Goal: Task Accomplishment & Management: Manage account settings

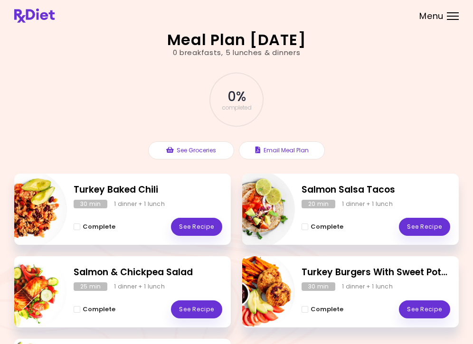
click at [449, 16] on div at bounding box center [453, 16] width 12 height 1
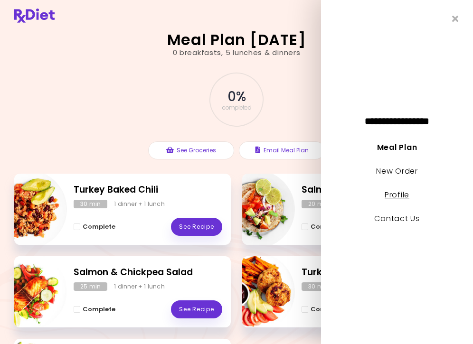
click at [405, 195] on link "Profile" at bounding box center [396, 194] width 25 height 11
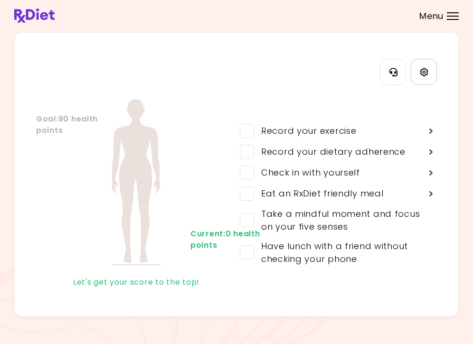
click at [418, 70] on link "Settings" at bounding box center [423, 72] width 26 height 26
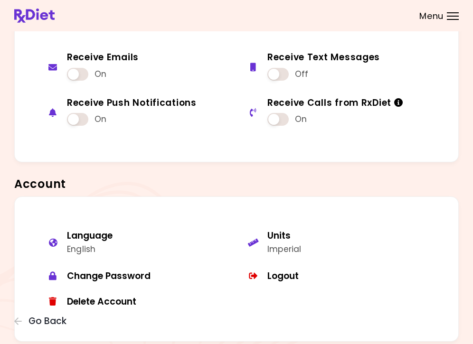
scroll to position [623, 0]
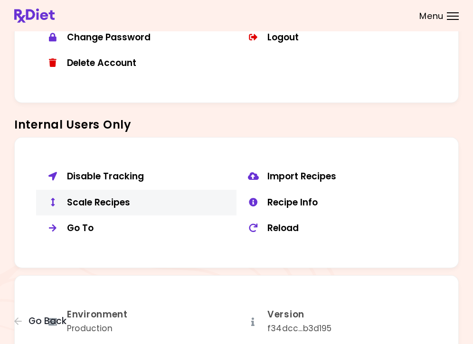
click at [122, 197] on div "Scale Recipes" at bounding box center [148, 203] width 162 height 12
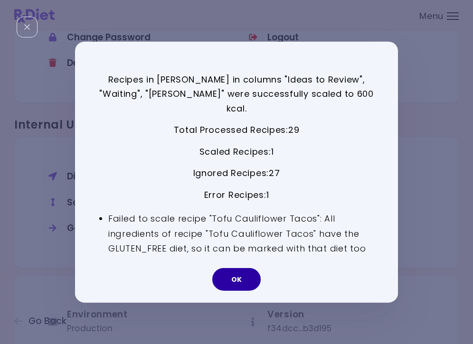
click at [240, 273] on button "OK" at bounding box center [236, 279] width 48 height 23
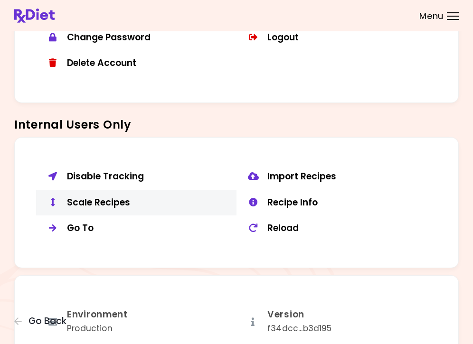
click at [104, 190] on button "Scale Recipes" at bounding box center [136, 203] width 200 height 26
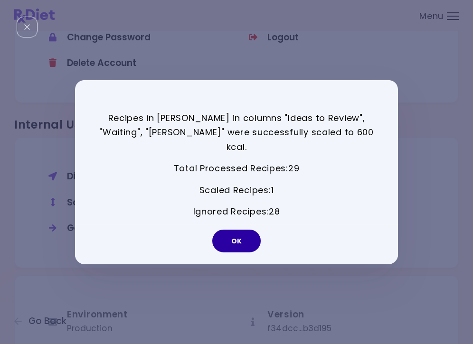
click at [241, 234] on button "OK" at bounding box center [236, 241] width 48 height 23
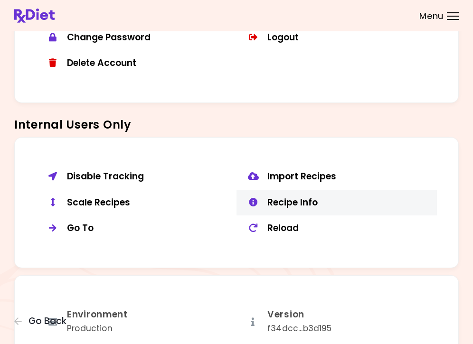
click at [286, 200] on div "Recipe Info" at bounding box center [348, 203] width 162 height 12
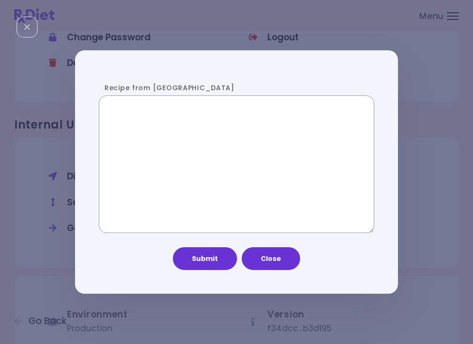
click at [212, 187] on textarea "Recipe from [GEOGRAPHIC_DATA]" at bounding box center [236, 164] width 275 height 138
paste textarea "**********"
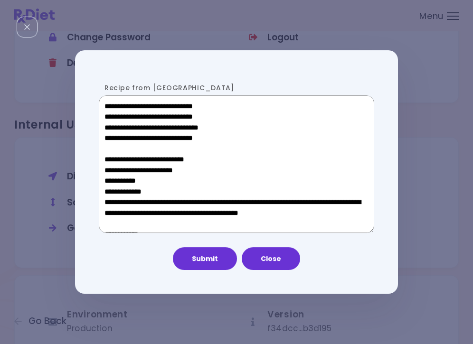
scroll to position [625, 0]
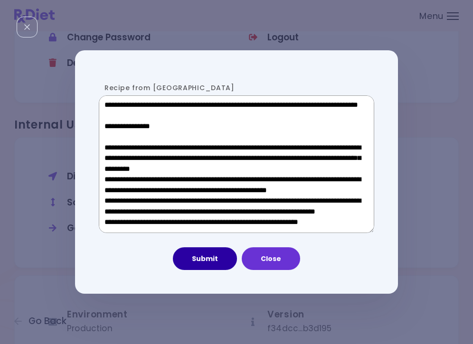
type textarea "**********"
click at [204, 261] on button "Submit" at bounding box center [205, 258] width 64 height 23
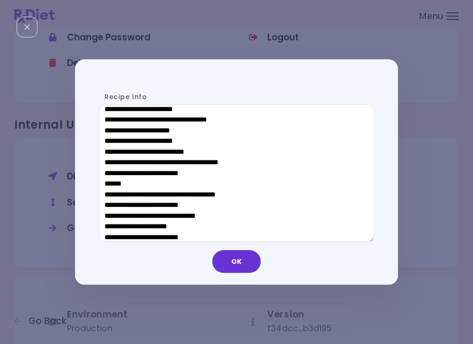
scroll to position [493, 0]
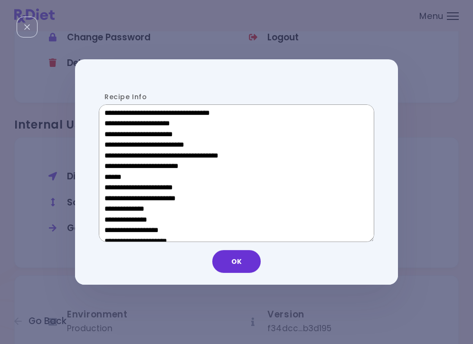
drag, startPoint x: 173, startPoint y: 175, endPoint x: 112, endPoint y: 174, distance: 60.7
click at [112, 174] on textarea "Recipe Info" at bounding box center [236, 173] width 275 height 138
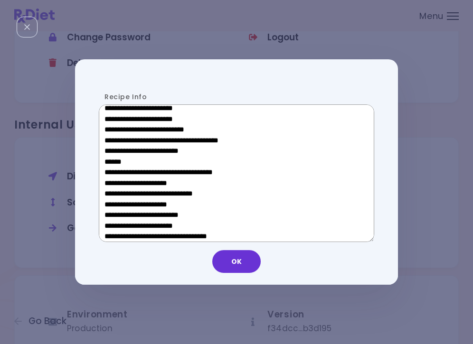
scroll to position [172, 0]
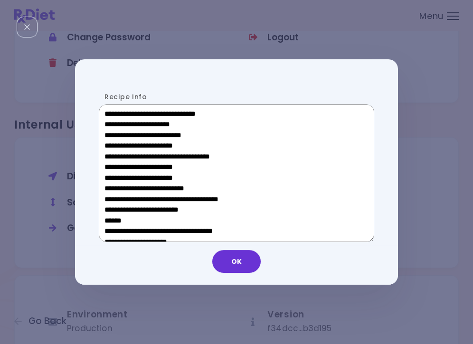
drag, startPoint x: 177, startPoint y: 170, endPoint x: 119, endPoint y: 173, distance: 58.9
click at [119, 173] on textarea "Recipe Info" at bounding box center [236, 173] width 275 height 138
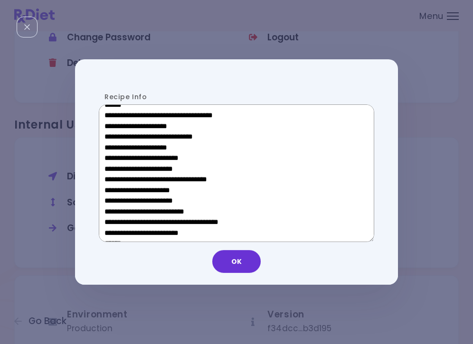
scroll to position [288, 0]
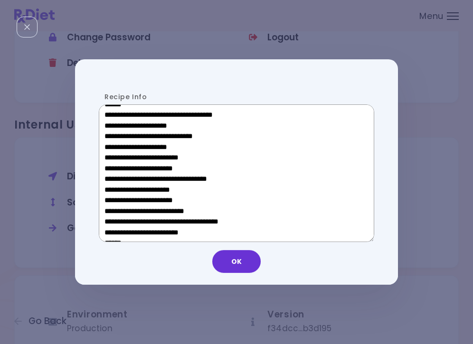
drag, startPoint x: 172, startPoint y: 191, endPoint x: 119, endPoint y: 192, distance: 53.1
click at [119, 192] on textarea "Recipe Info" at bounding box center [236, 173] width 275 height 138
click at [237, 267] on button "OK" at bounding box center [236, 261] width 48 height 23
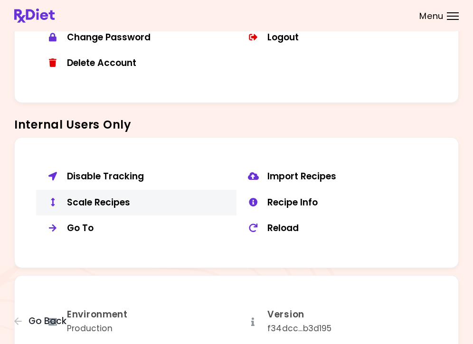
click at [100, 197] on div "Scale Recipes" at bounding box center [148, 203] width 162 height 12
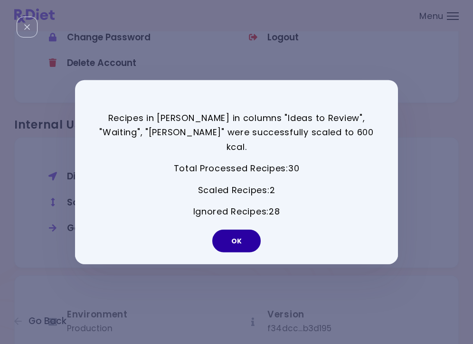
click at [242, 234] on button "OK" at bounding box center [236, 241] width 48 height 23
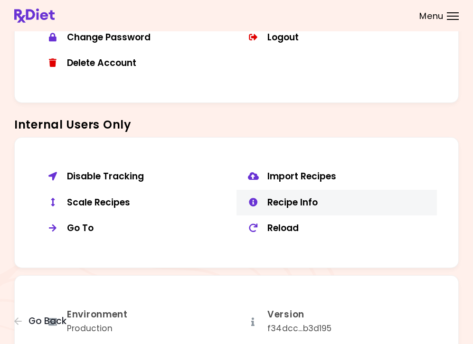
click at [296, 200] on div "Recipe Info" at bounding box center [348, 203] width 162 height 12
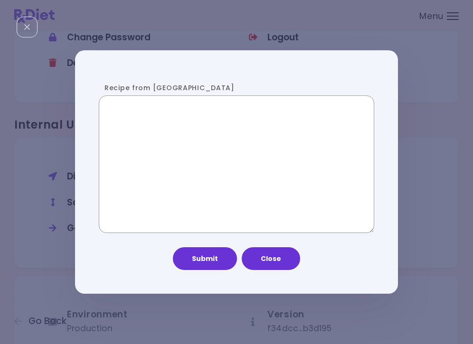
click at [243, 171] on textarea "Recipe from [GEOGRAPHIC_DATA]" at bounding box center [236, 164] width 275 height 138
paste textarea "**********"
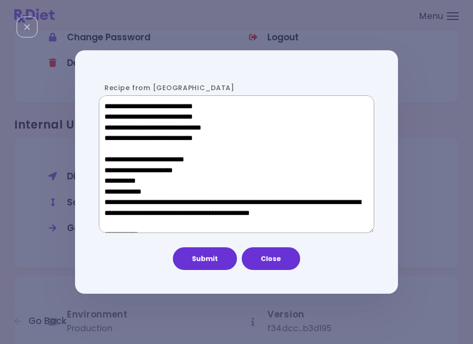
scroll to position [510, 0]
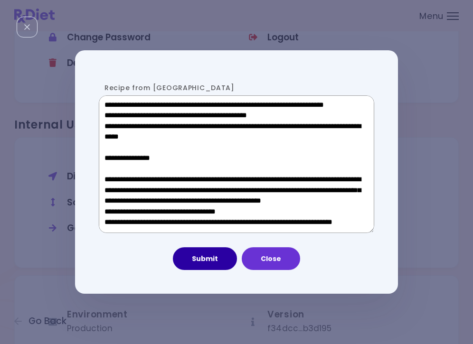
type textarea "**********"
click at [217, 260] on button "Submit" at bounding box center [205, 258] width 64 height 23
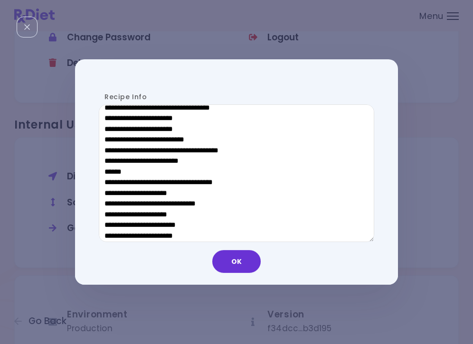
scroll to position [445, 0]
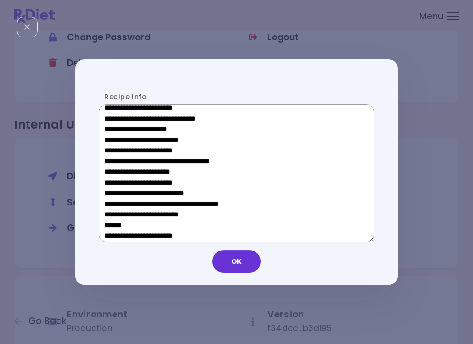
drag, startPoint x: 176, startPoint y: 222, endPoint x: 111, endPoint y: 223, distance: 65.0
click at [111, 223] on textarea "Recipe Info" at bounding box center [236, 173] width 275 height 138
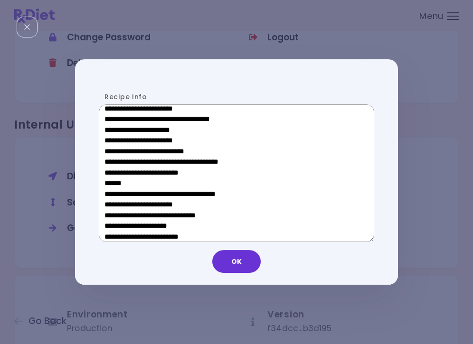
scroll to position [345, 0]
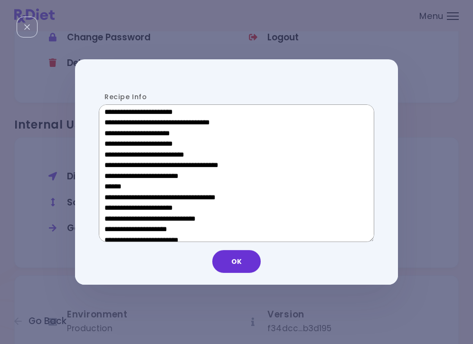
drag, startPoint x: 176, startPoint y: 137, endPoint x: 120, endPoint y: 137, distance: 56.5
click at [120, 137] on textarea "Recipe Info" at bounding box center [236, 173] width 275 height 138
click at [242, 262] on button "OK" at bounding box center [236, 261] width 48 height 23
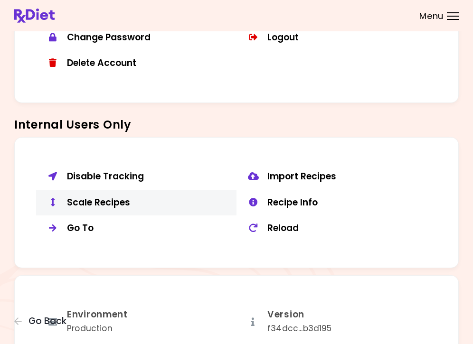
click at [110, 201] on div "Scale Recipes" at bounding box center [148, 203] width 162 height 12
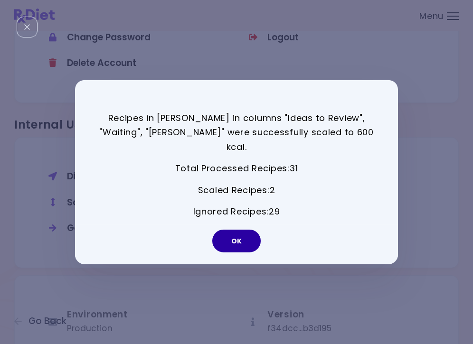
click at [250, 233] on button "OK" at bounding box center [236, 241] width 48 height 23
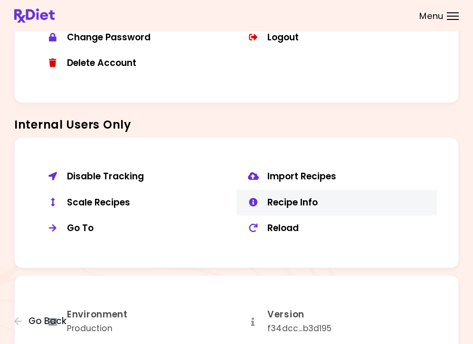
click at [300, 197] on div "Recipe Info" at bounding box center [348, 203] width 162 height 12
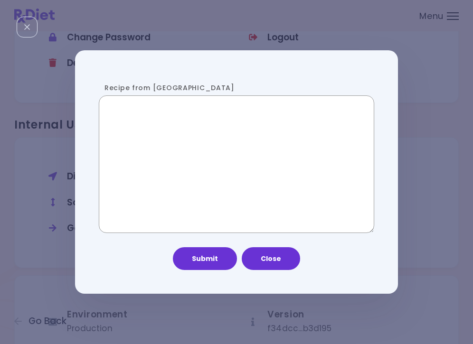
click at [260, 185] on textarea "Recipe from [GEOGRAPHIC_DATA]" at bounding box center [236, 164] width 275 height 138
paste textarea "**********"
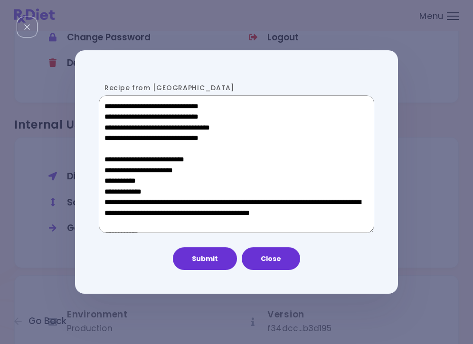
scroll to position [510, 0]
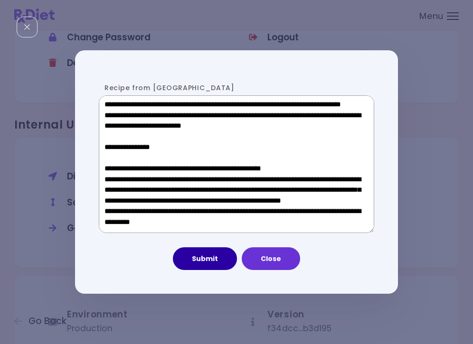
type textarea "**********"
click at [216, 259] on button "Submit" at bounding box center [205, 258] width 64 height 23
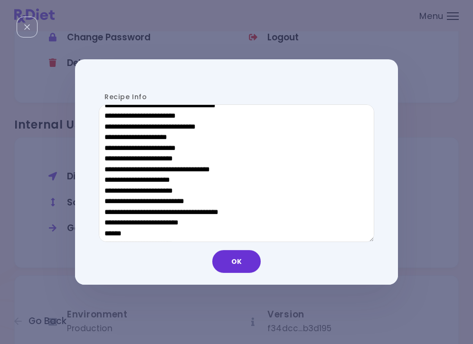
scroll to position [438, 0]
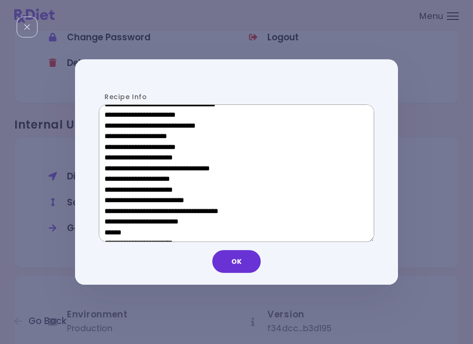
drag, startPoint x: 178, startPoint y: 231, endPoint x: 111, endPoint y: 230, distance: 67.4
click at [111, 230] on textarea "Recipe Info" at bounding box center [236, 173] width 275 height 138
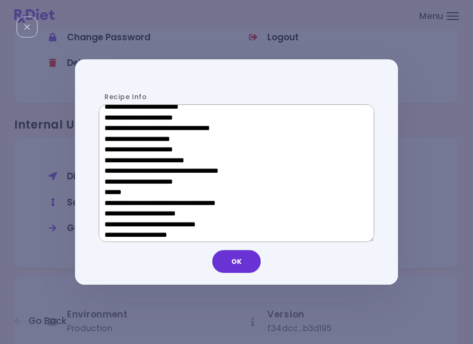
scroll to position [338, 0]
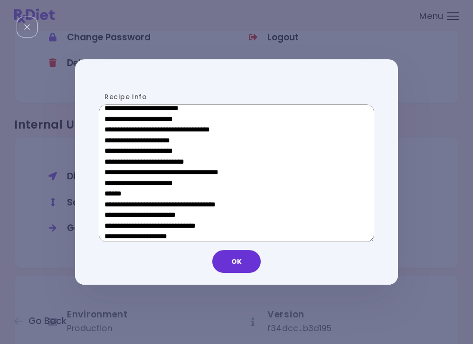
drag, startPoint x: 177, startPoint y: 143, endPoint x: 119, endPoint y: 143, distance: 57.4
click at [119, 143] on textarea "Recipe Info" at bounding box center [236, 173] width 275 height 138
click at [234, 270] on button "OK" at bounding box center [236, 261] width 48 height 23
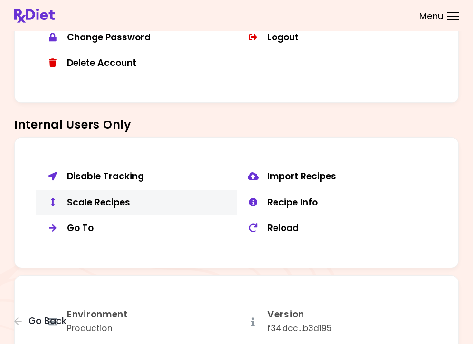
click at [112, 199] on div "Scale Recipes" at bounding box center [148, 203] width 162 height 12
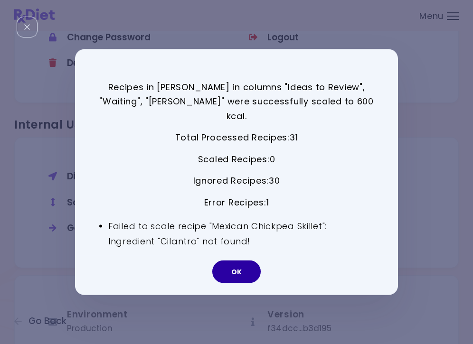
click at [239, 261] on button "OK" at bounding box center [236, 272] width 48 height 23
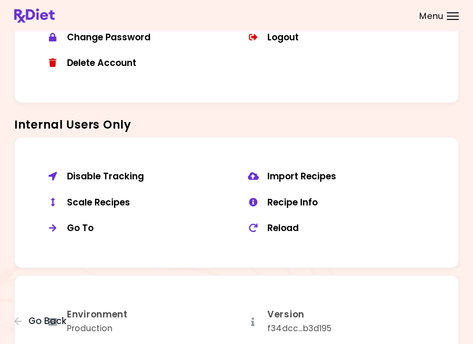
click at [425, 164] on button "Import Recipes" at bounding box center [336, 177] width 200 height 26
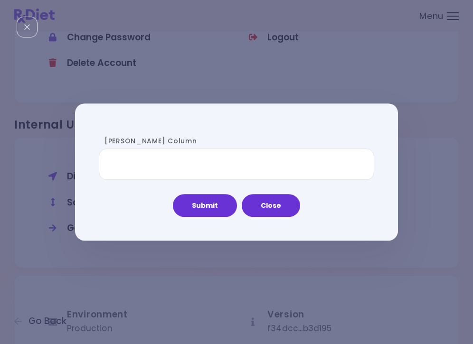
click at [425, 164] on div "[PERSON_NAME] Column Submit Close" at bounding box center [236, 172] width 473 height 344
click at [343, 272] on div "[PERSON_NAME] Column Submit Close" at bounding box center [236, 172] width 473 height 344
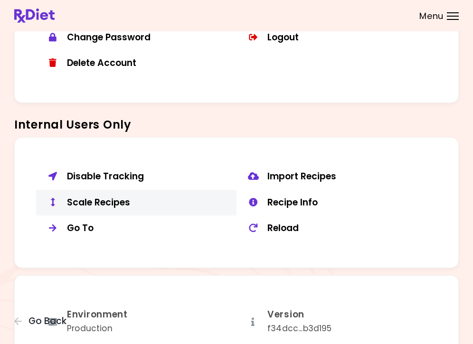
click at [126, 199] on div "Scale Recipes" at bounding box center [148, 203] width 162 height 12
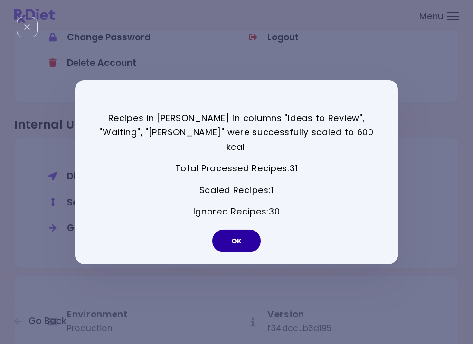
click at [224, 230] on button "OK" at bounding box center [236, 241] width 48 height 23
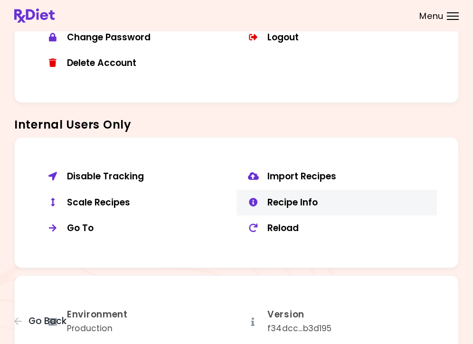
click at [311, 190] on button "Recipe Info" at bounding box center [336, 203] width 200 height 26
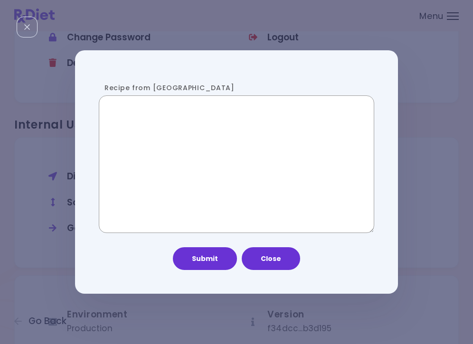
click at [219, 174] on textarea "Recipe from [GEOGRAPHIC_DATA]" at bounding box center [236, 164] width 275 height 138
paste textarea "**********"
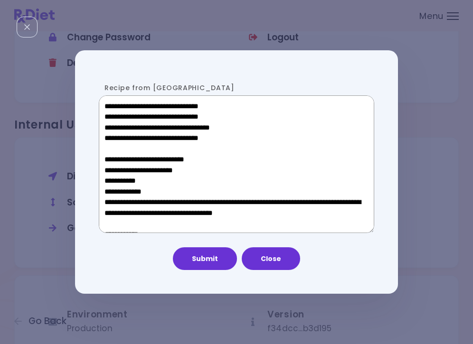
scroll to position [510, 0]
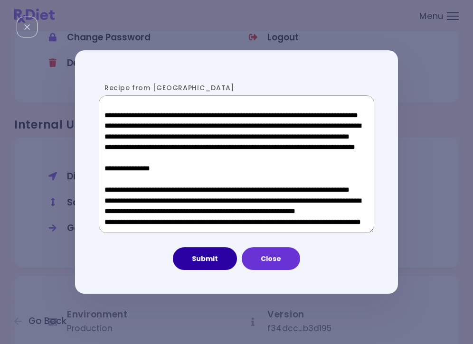
type textarea "**********"
click at [211, 262] on button "Submit" at bounding box center [205, 258] width 64 height 23
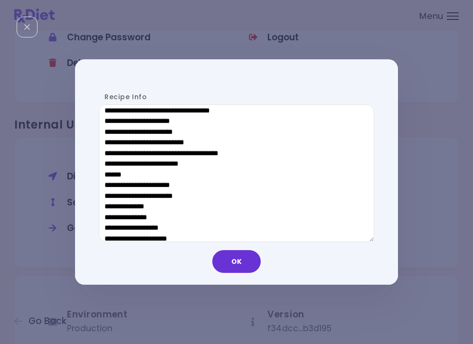
scroll to position [497, 0]
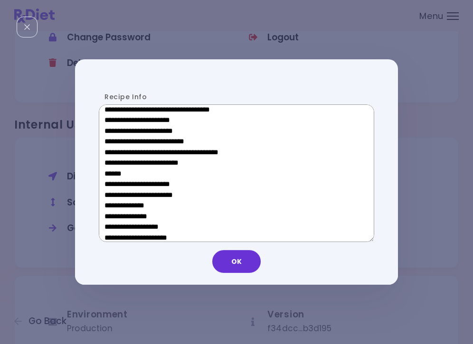
drag, startPoint x: 172, startPoint y: 168, endPoint x: 112, endPoint y: 172, distance: 60.4
click at [112, 172] on textarea "Recipe Info" at bounding box center [236, 173] width 275 height 138
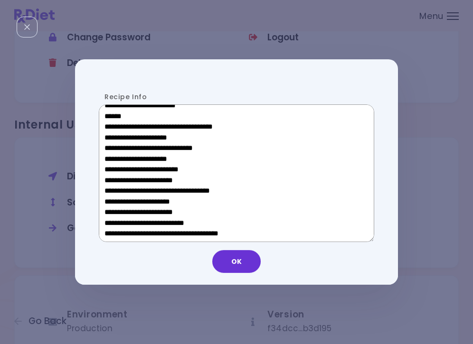
scroll to position [276, 0]
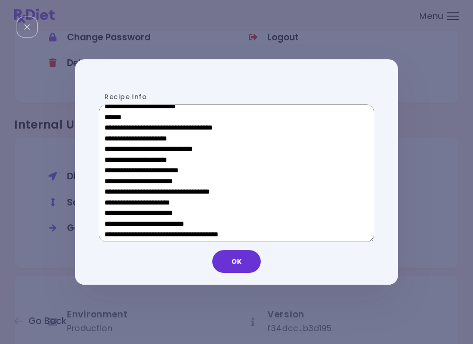
drag, startPoint x: 187, startPoint y: 204, endPoint x: 114, endPoint y: 204, distance: 72.6
click at [114, 204] on textarea "Recipe Info" at bounding box center [236, 173] width 275 height 138
click at [240, 269] on button "OK" at bounding box center [236, 261] width 48 height 23
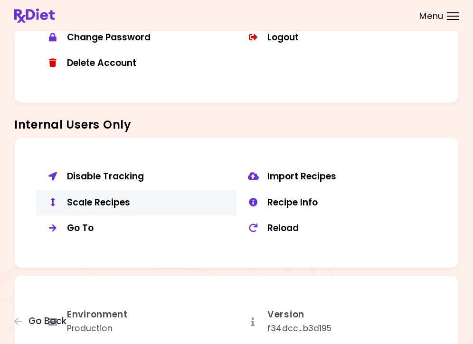
click at [103, 197] on div "Scale Recipes" at bounding box center [148, 203] width 162 height 12
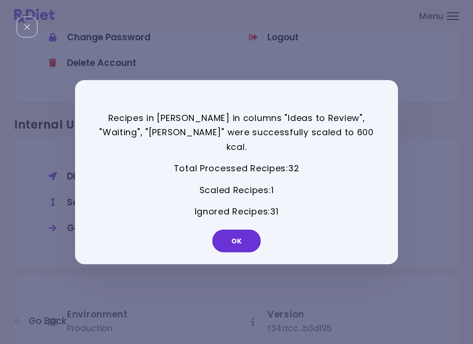
click at [243, 244] on div "OK" at bounding box center [236, 244] width 323 height 39
click at [233, 241] on button "OK" at bounding box center [236, 241] width 48 height 23
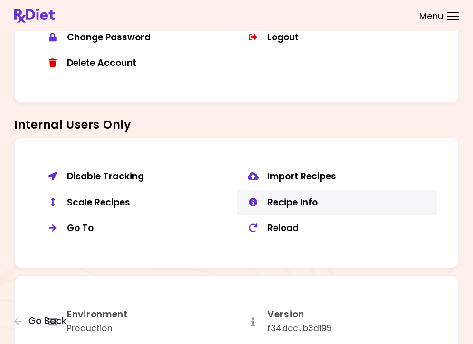
click at [312, 190] on button "Recipe Info" at bounding box center [336, 203] width 200 height 26
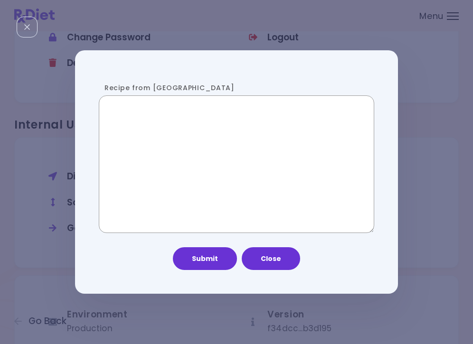
click at [194, 182] on textarea "Recipe from [GEOGRAPHIC_DATA]" at bounding box center [236, 164] width 275 height 138
paste textarea "**********"
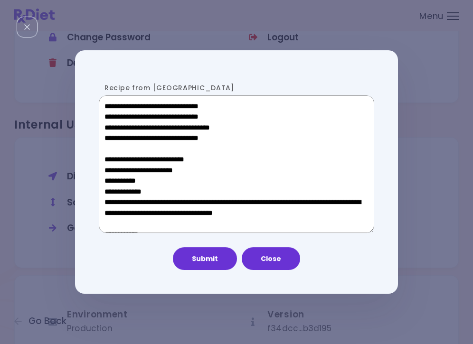
scroll to position [604, 0]
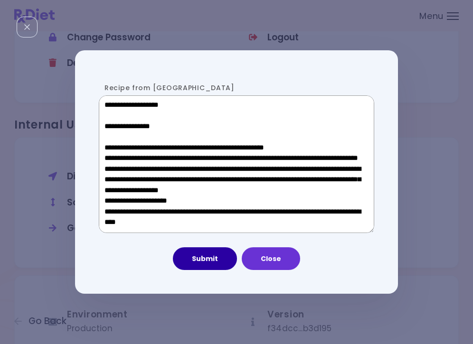
type textarea "**********"
click at [193, 261] on button "Submit" at bounding box center [205, 258] width 64 height 23
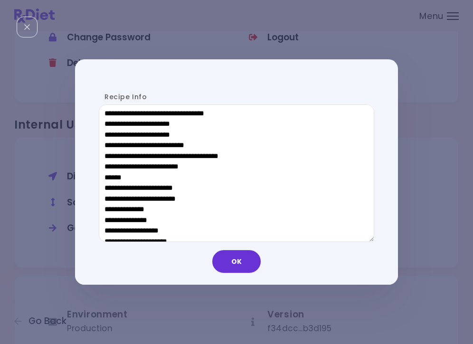
scroll to position [496, 0]
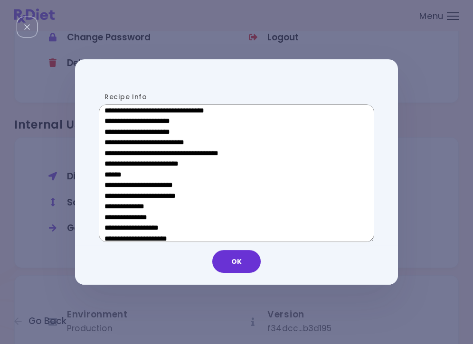
drag, startPoint x: 177, startPoint y: 173, endPoint x: 112, endPoint y: 172, distance: 66.0
click at [112, 172] on textarea "Recipe Info" at bounding box center [236, 173] width 275 height 138
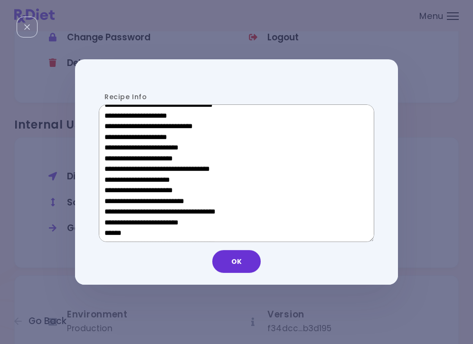
scroll to position [298, 0]
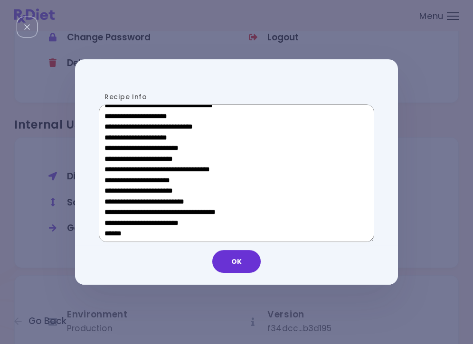
drag, startPoint x: 175, startPoint y: 183, endPoint x: 119, endPoint y: 183, distance: 56.5
click at [119, 183] on textarea "Recipe Info" at bounding box center [236, 173] width 275 height 138
click at [233, 260] on button "OK" at bounding box center [236, 261] width 48 height 23
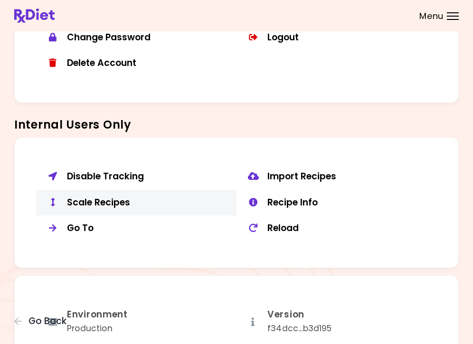
click at [128, 200] on div "Scale Recipes" at bounding box center [148, 203] width 162 height 12
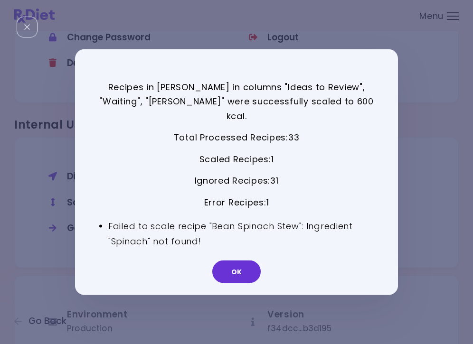
click at [269, 273] on div "OK" at bounding box center [236, 275] width 323 height 39
click at [240, 265] on button "OK" at bounding box center [236, 272] width 48 height 23
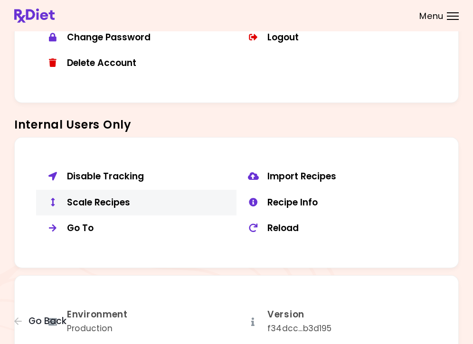
click at [99, 204] on button "Scale Recipes" at bounding box center [136, 203] width 200 height 26
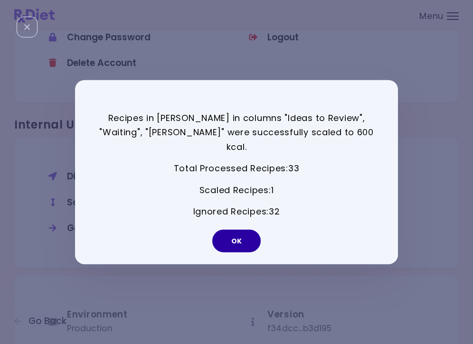
click at [242, 231] on button "OK" at bounding box center [236, 241] width 48 height 23
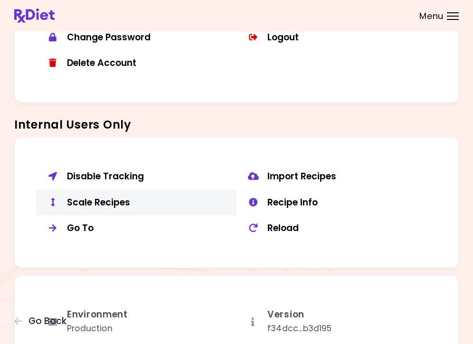
click at [107, 201] on div "Scale Recipes" at bounding box center [148, 203] width 162 height 12
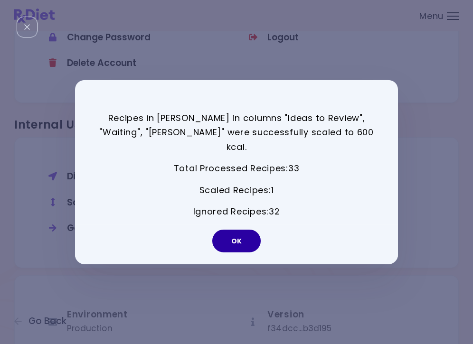
click at [255, 236] on button "OK" at bounding box center [236, 241] width 48 height 23
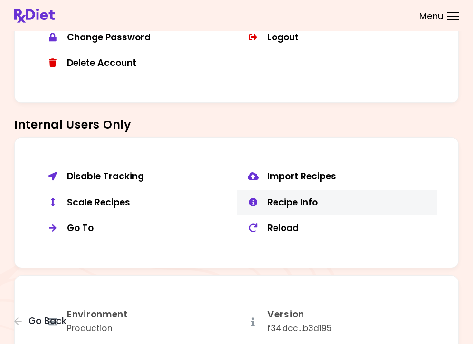
click at [289, 197] on div "Recipe Info" at bounding box center [348, 203] width 162 height 12
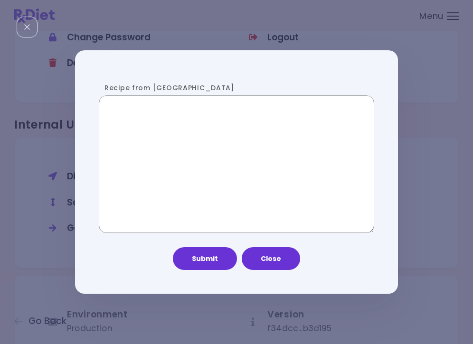
click at [174, 176] on textarea "Recipe from [GEOGRAPHIC_DATA]" at bounding box center [236, 164] width 275 height 138
paste textarea "**********"
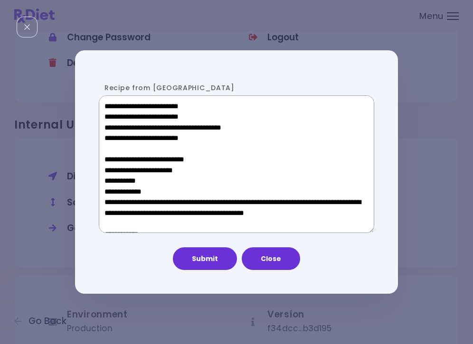
scroll to position [447, 0]
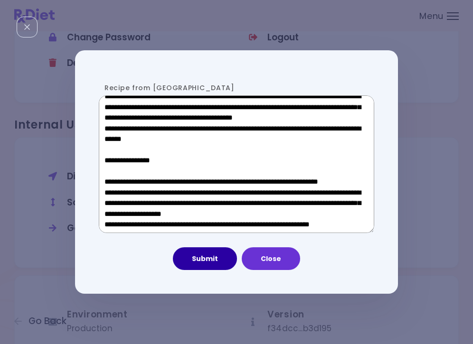
type textarea "**********"
click at [202, 256] on button "Submit" at bounding box center [205, 258] width 64 height 23
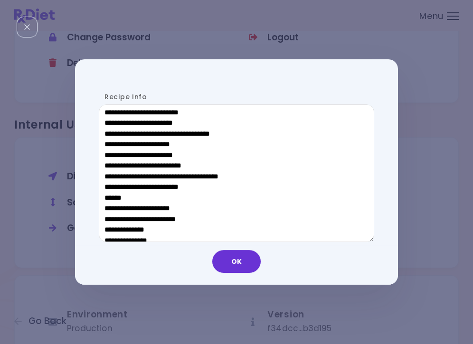
scroll to position [474, 0]
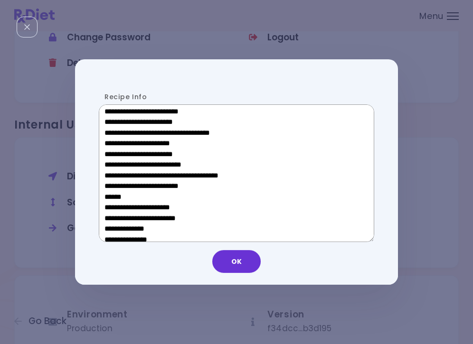
drag, startPoint x: 179, startPoint y: 195, endPoint x: 112, endPoint y: 195, distance: 67.4
click at [112, 195] on textarea "Recipe Info" at bounding box center [236, 173] width 275 height 138
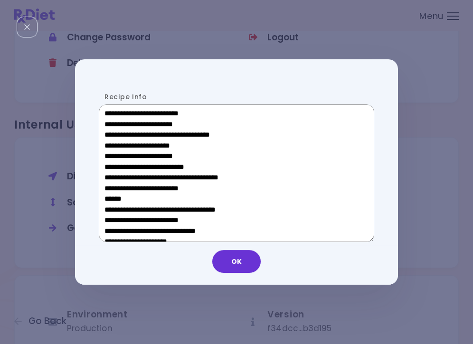
scroll to position [330, 0]
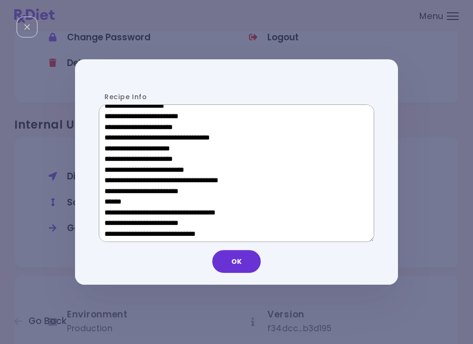
drag, startPoint x: 177, startPoint y: 150, endPoint x: 118, endPoint y: 149, distance: 59.3
click at [118, 149] on textarea "Recipe Info" at bounding box center [236, 173] width 275 height 138
click at [236, 249] on div "OK" at bounding box center [236, 264] width 323 height 39
click at [250, 276] on div "OK" at bounding box center [236, 264] width 323 height 39
click at [243, 251] on button "OK" at bounding box center [236, 261] width 48 height 23
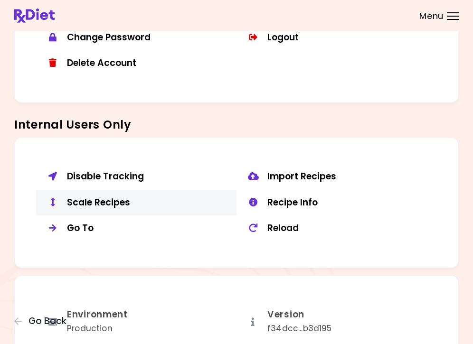
click at [123, 198] on div "Scale Recipes" at bounding box center [148, 203] width 162 height 12
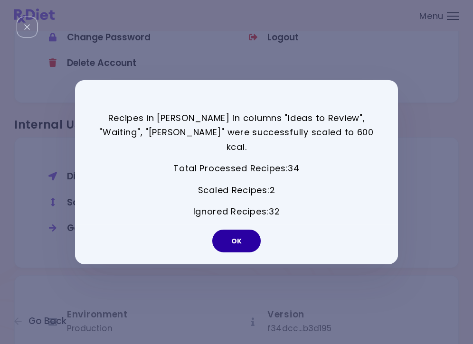
click at [254, 236] on button "OK" at bounding box center [236, 241] width 48 height 23
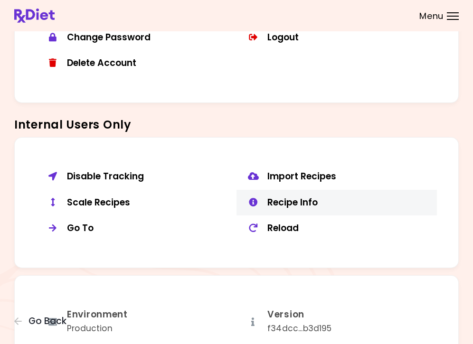
click at [285, 197] on div "Recipe Info" at bounding box center [348, 203] width 162 height 12
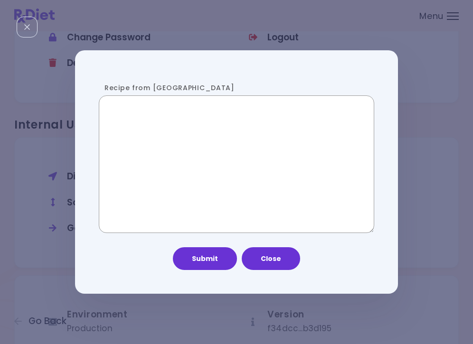
click at [210, 179] on textarea "Recipe from [GEOGRAPHIC_DATA]" at bounding box center [236, 164] width 275 height 138
paste textarea "**********"
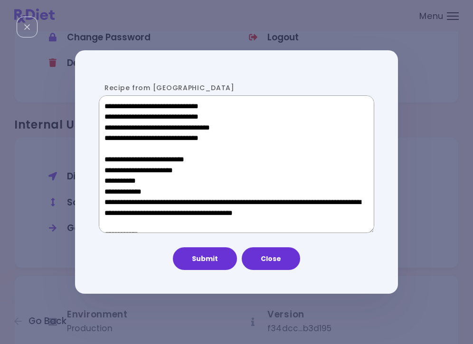
scroll to position [500, 0]
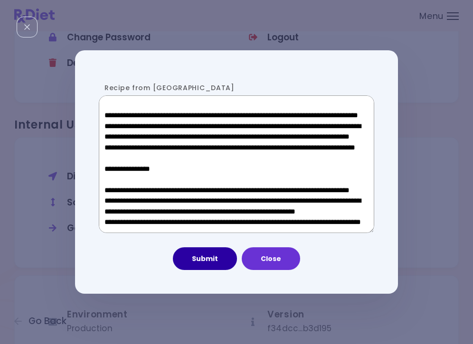
type textarea "**********"
click at [199, 253] on button "Submit" at bounding box center [205, 258] width 64 height 23
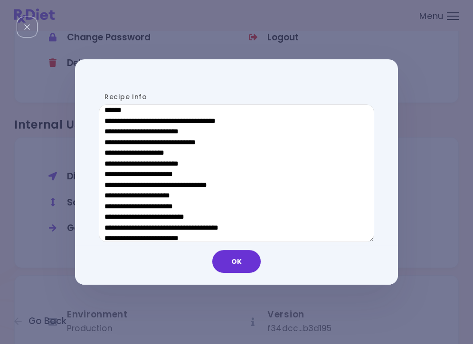
scroll to position [479, 0]
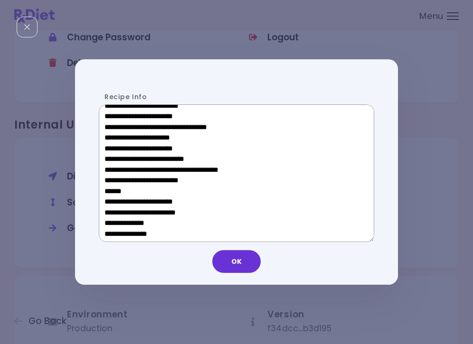
drag, startPoint x: 179, startPoint y: 187, endPoint x: 110, endPoint y: 190, distance: 69.8
click at [110, 190] on textarea "Recipe Info" at bounding box center [236, 173] width 275 height 138
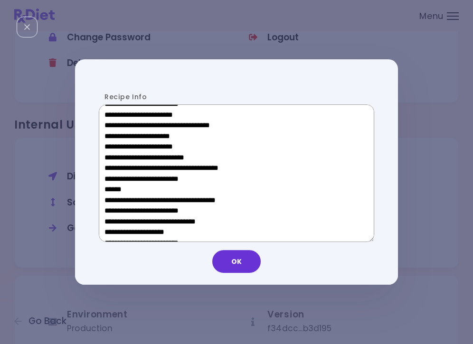
scroll to position [318, 0]
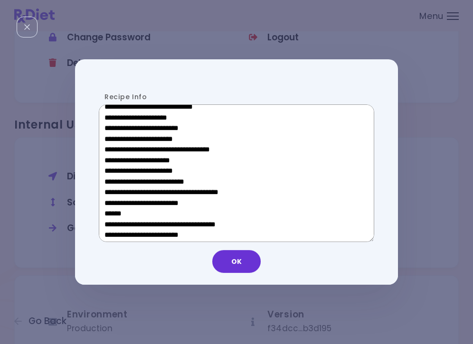
drag, startPoint x: 178, startPoint y: 161, endPoint x: 112, endPoint y: 160, distance: 66.4
click at [112, 160] on textarea "Recipe Info" at bounding box center [236, 173] width 275 height 138
click at [229, 268] on button "OK" at bounding box center [236, 261] width 48 height 23
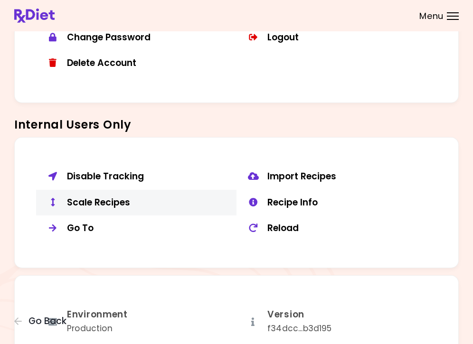
click at [102, 199] on div "Scale Recipes" at bounding box center [148, 203] width 162 height 12
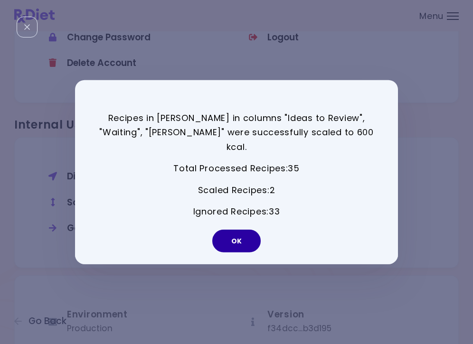
click at [240, 234] on button "OK" at bounding box center [236, 241] width 48 height 23
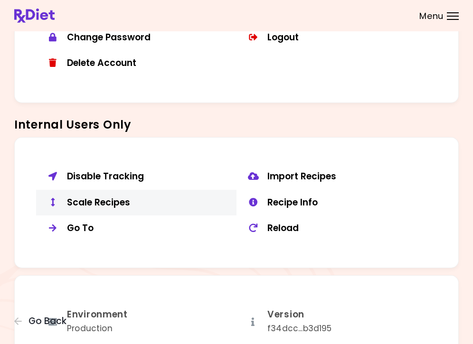
click at [102, 197] on div "Scale Recipes" at bounding box center [148, 203] width 162 height 12
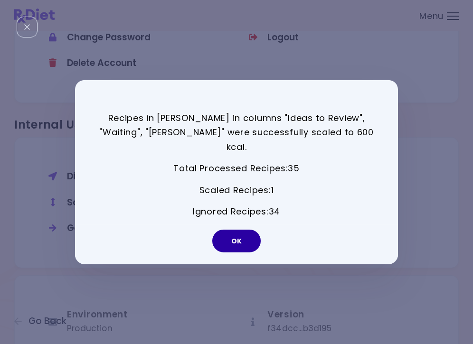
click at [231, 235] on button "OK" at bounding box center [236, 241] width 48 height 23
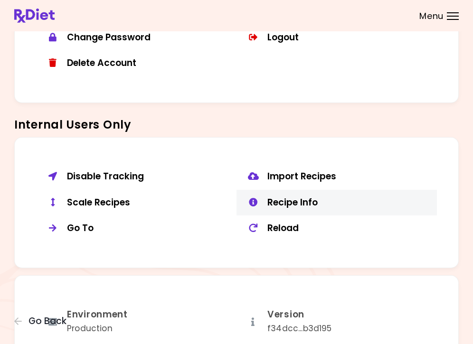
click at [317, 197] on div "Recipe Info" at bounding box center [348, 203] width 162 height 12
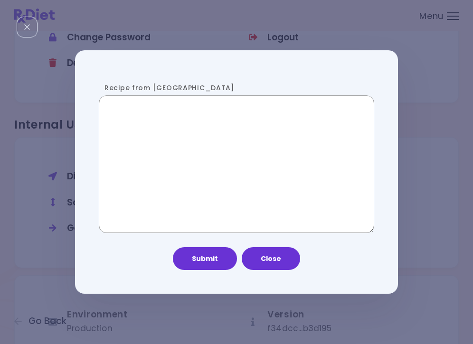
click at [211, 198] on textarea "Recipe from [GEOGRAPHIC_DATA]" at bounding box center [236, 164] width 275 height 138
paste textarea "**********"
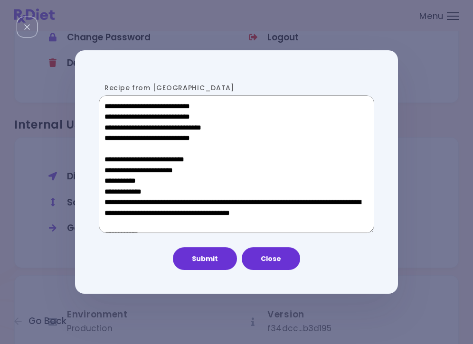
scroll to position [489, 0]
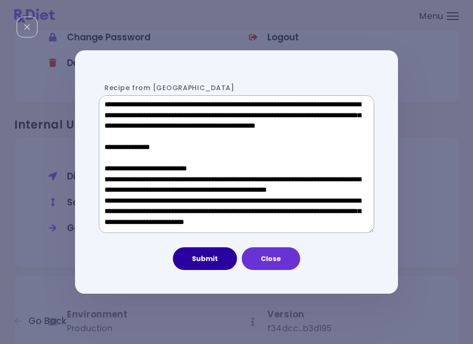
type textarea "**********"
click at [186, 259] on button "Submit" at bounding box center [205, 258] width 64 height 23
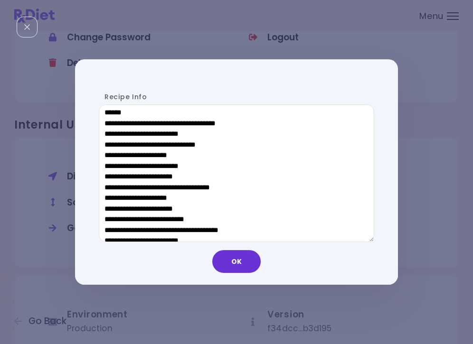
scroll to position [438, 0]
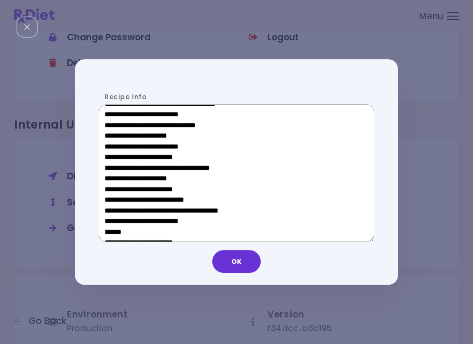
drag, startPoint x: 179, startPoint y: 228, endPoint x: 112, endPoint y: 230, distance: 67.4
click at [112, 230] on textarea "Recipe Info" at bounding box center [236, 173] width 275 height 138
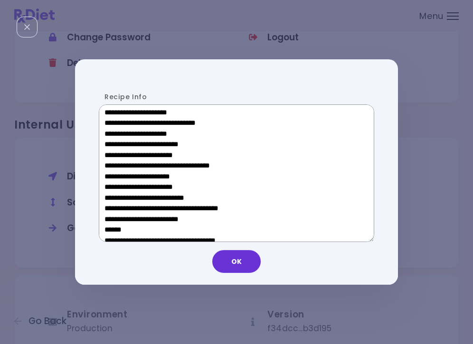
scroll to position [295, 0]
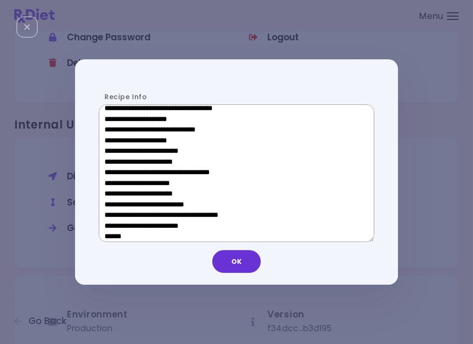
drag, startPoint x: 177, startPoint y: 185, endPoint x: 117, endPoint y: 185, distance: 60.7
click at [117, 185] on textarea "Recipe Info" at bounding box center [236, 173] width 275 height 138
click at [239, 264] on button "OK" at bounding box center [236, 261] width 48 height 23
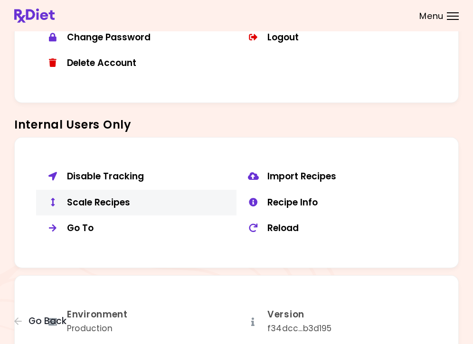
click at [122, 197] on div "Scale Recipes" at bounding box center [148, 203] width 162 height 12
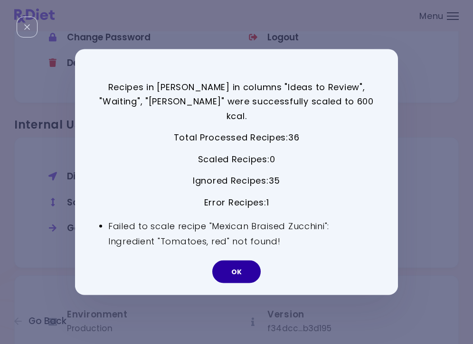
click at [236, 271] on button "OK" at bounding box center [236, 272] width 48 height 23
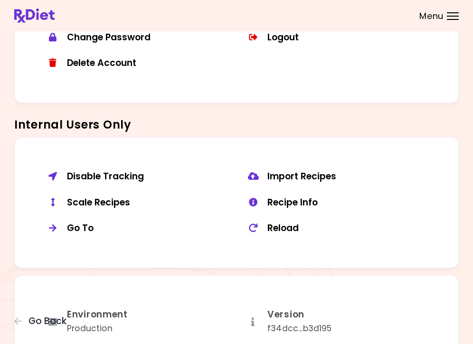
click at [367, 205] on button "Recipe Info" at bounding box center [336, 203] width 200 height 26
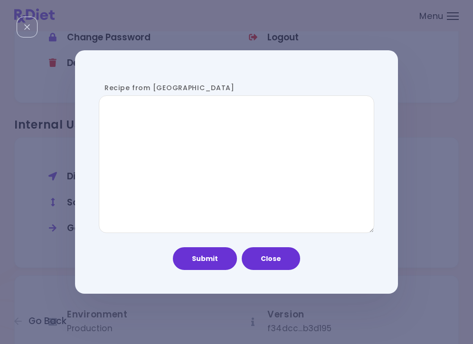
click at [367, 205] on textarea "Recipe from [GEOGRAPHIC_DATA]" at bounding box center [236, 164] width 275 height 138
click at [47, 205] on div "Recipe from [PERSON_NAME] Submit Close" at bounding box center [236, 172] width 473 height 344
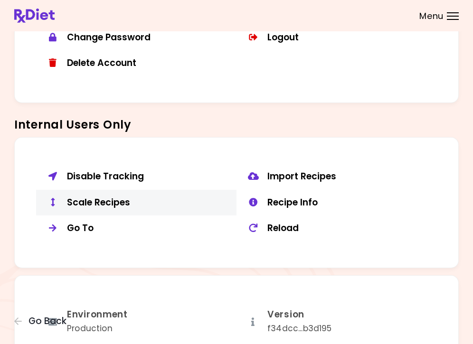
click at [99, 201] on div "Scale Recipes" at bounding box center [148, 203] width 162 height 12
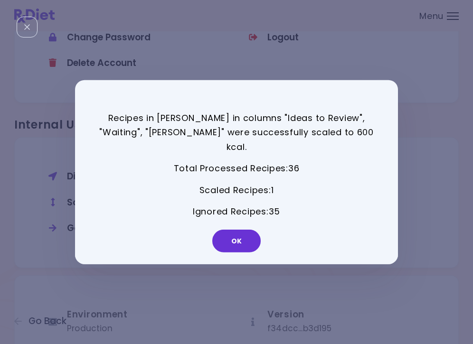
click at [257, 244] on div "OK" at bounding box center [236, 244] width 323 height 39
click at [234, 232] on button "OK" at bounding box center [236, 241] width 48 height 23
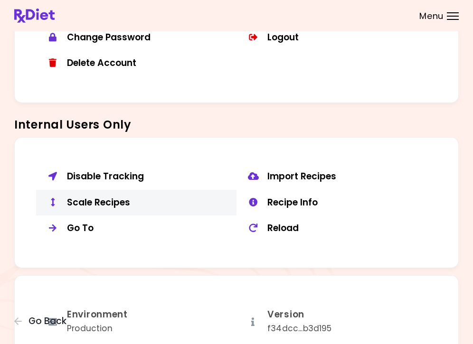
click at [108, 203] on button "Scale Recipes" at bounding box center [136, 203] width 200 height 26
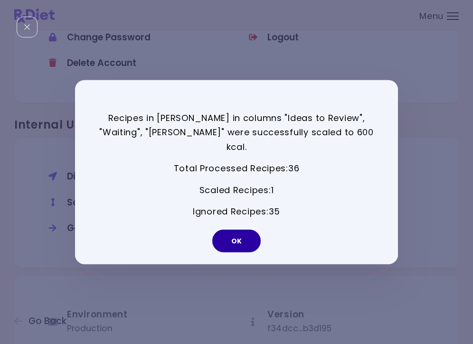
click at [245, 236] on button "OK" at bounding box center [236, 241] width 48 height 23
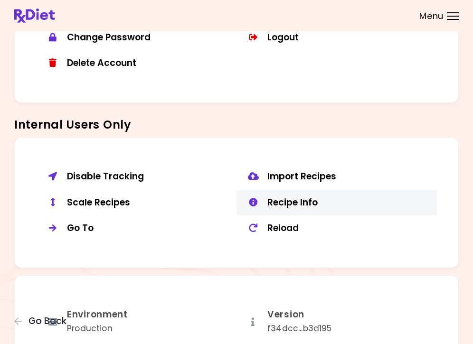
click at [283, 197] on div "Recipe Info" at bounding box center [348, 203] width 162 height 12
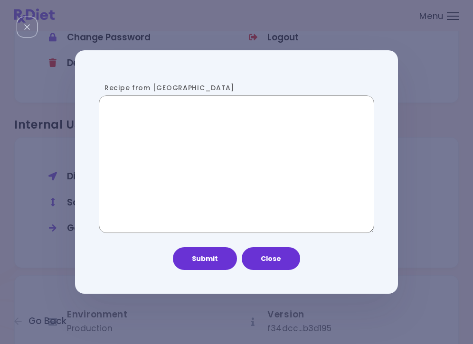
click at [227, 177] on textarea "Recipe from [GEOGRAPHIC_DATA]" at bounding box center [236, 164] width 275 height 138
paste textarea "**********"
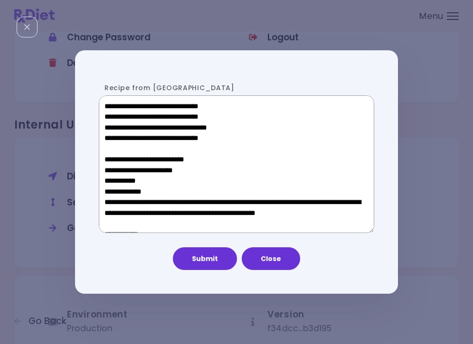
scroll to position [573, 0]
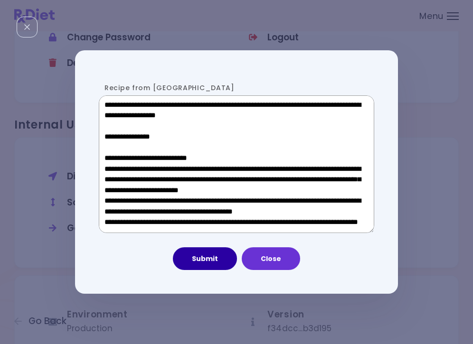
type textarea "**********"
click at [209, 251] on button "Submit" at bounding box center [205, 258] width 64 height 23
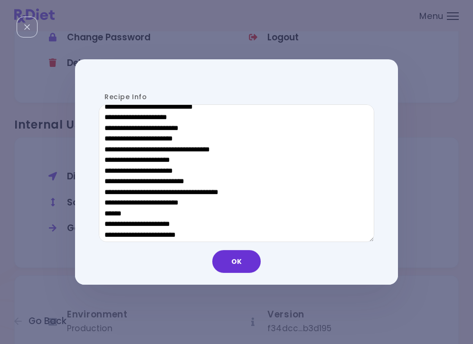
scroll to position [457, 0]
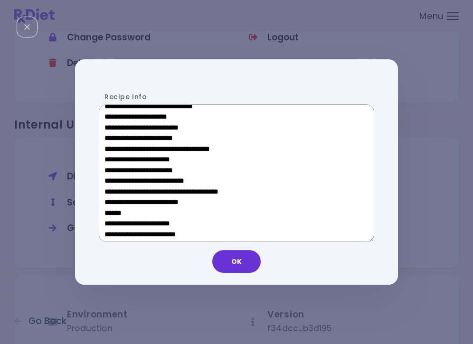
drag, startPoint x: 170, startPoint y: 212, endPoint x: 111, endPoint y: 212, distance: 58.8
click at [111, 212] on textarea "Recipe Info" at bounding box center [236, 173] width 275 height 138
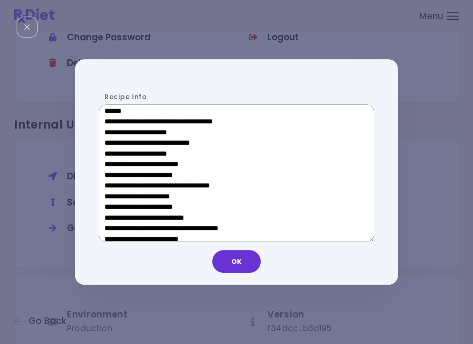
scroll to position [277, 0]
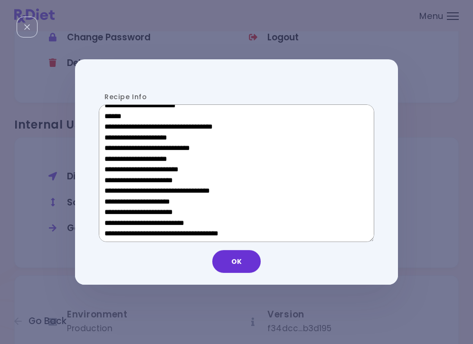
drag, startPoint x: 182, startPoint y: 200, endPoint x: 107, endPoint y: 200, distance: 75.0
click at [107, 200] on textarea "Recipe Info" at bounding box center [236, 173] width 275 height 138
click at [177, 202] on textarea "Recipe Info" at bounding box center [236, 173] width 275 height 138
drag, startPoint x: 191, startPoint y: 204, endPoint x: 119, endPoint y: 204, distance: 72.6
click at [119, 204] on textarea "Recipe Info" at bounding box center [236, 173] width 275 height 138
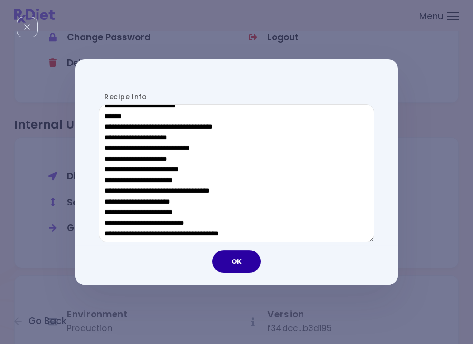
click at [244, 264] on button "OK" at bounding box center [236, 261] width 48 height 23
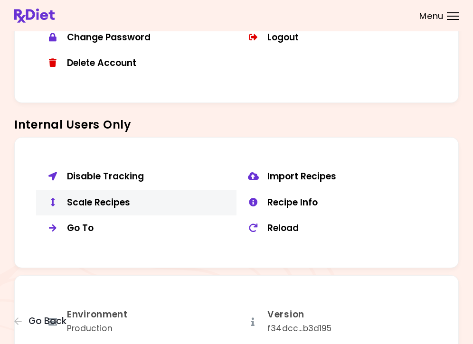
click at [106, 197] on div "Scale Recipes" at bounding box center [148, 203] width 162 height 12
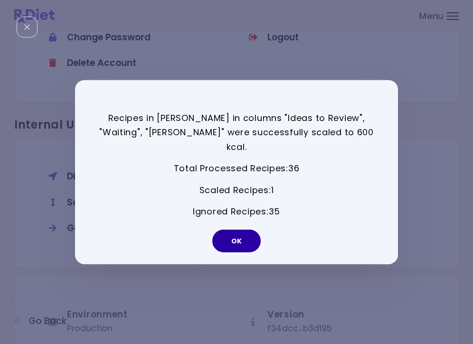
click at [238, 233] on button "OK" at bounding box center [236, 241] width 48 height 23
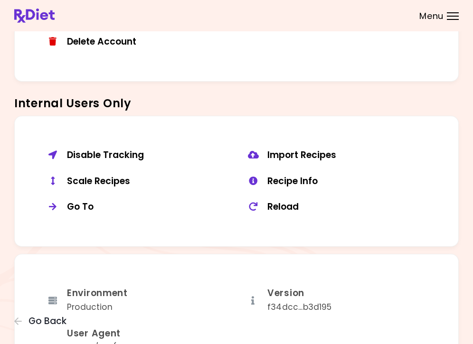
scroll to position [649, 0]
